Goal: Transaction & Acquisition: Purchase product/service

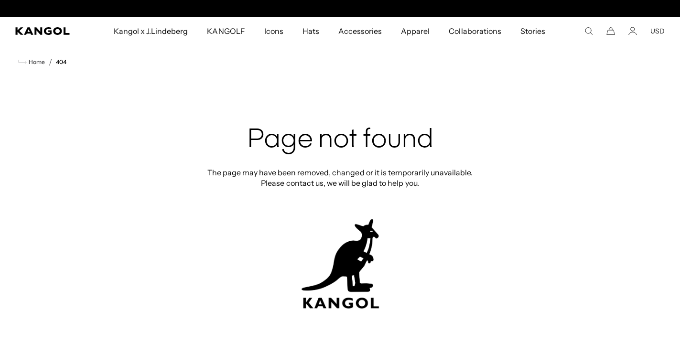
scroll to position [0, 197]
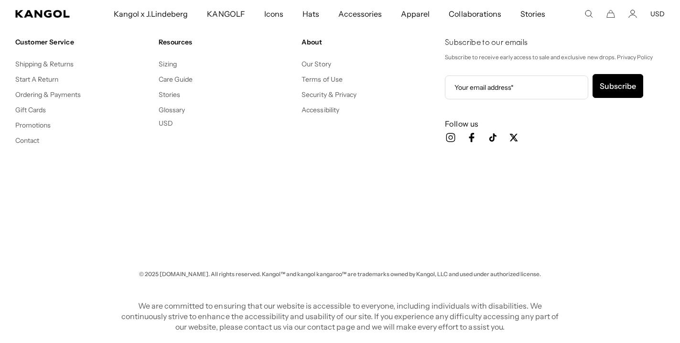
scroll to position [0, 197]
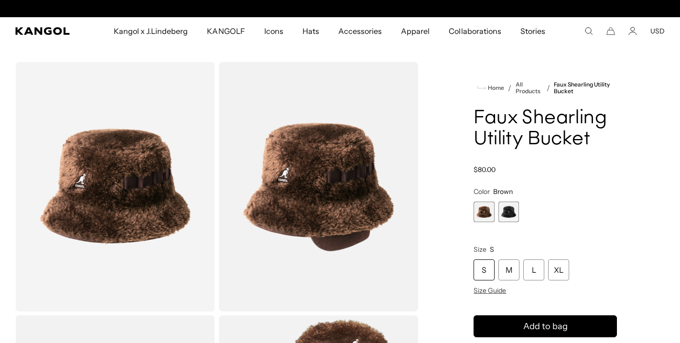
scroll to position [0, 197]
